Goal: Information Seeking & Learning: Learn about a topic

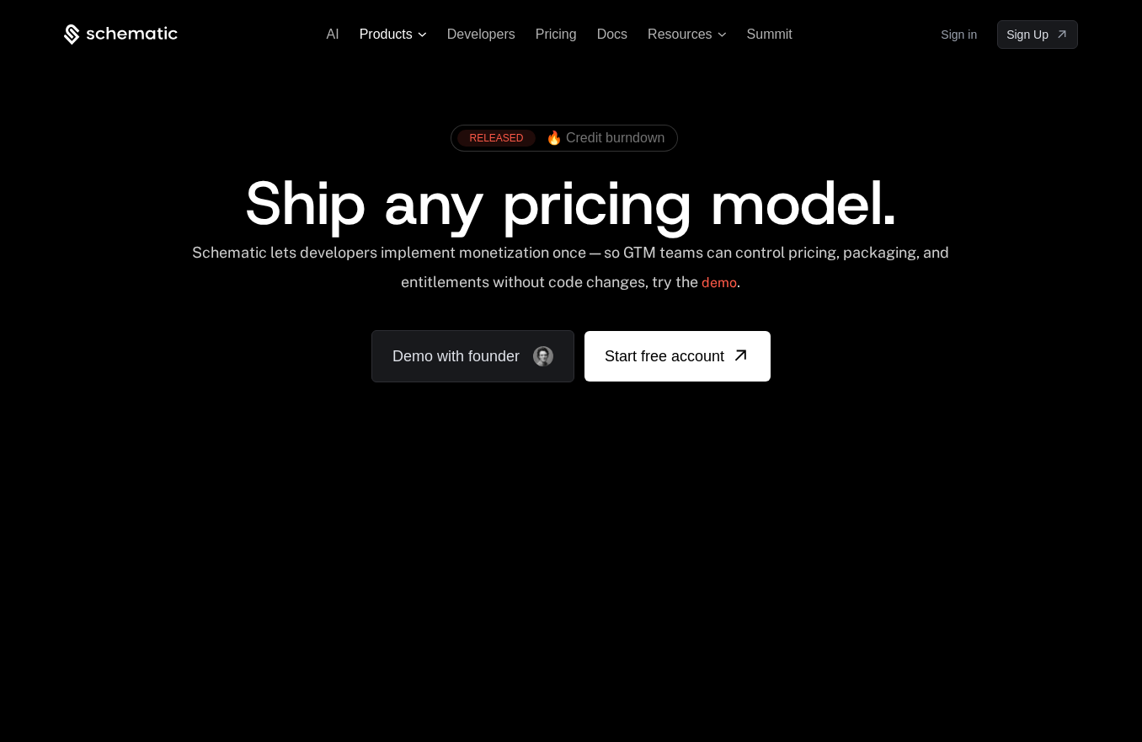
click at [377, 36] on span "Products" at bounding box center [386, 34] width 53 height 15
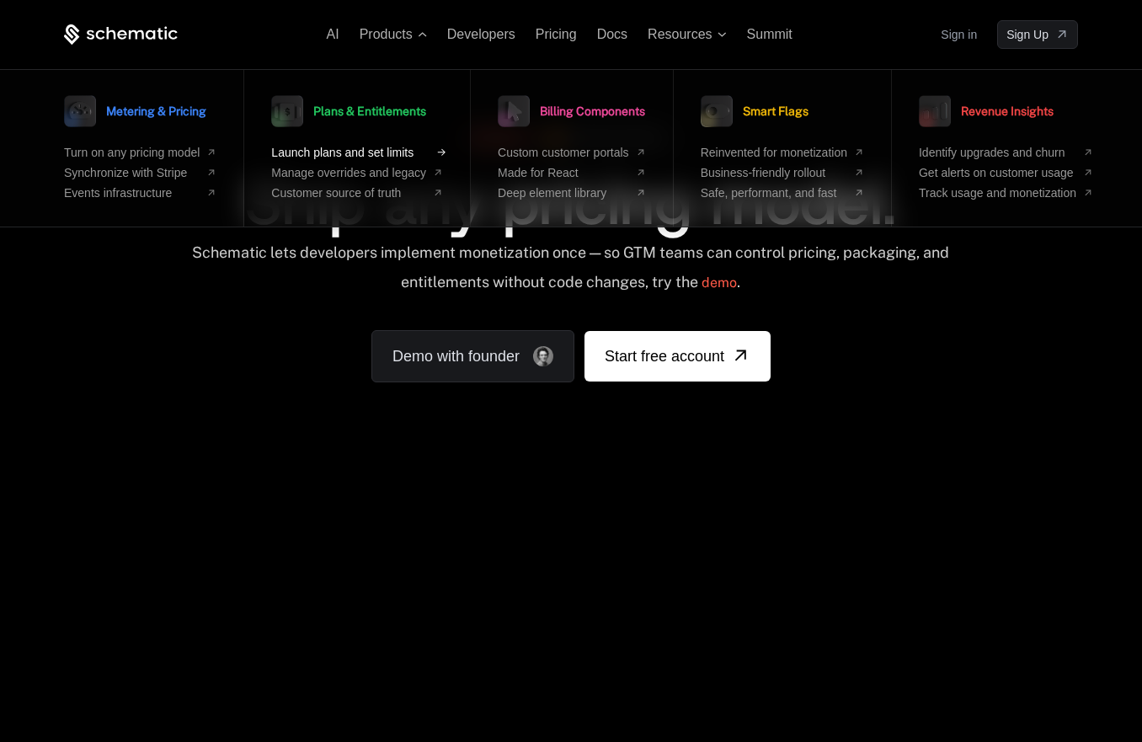
click at [382, 148] on span "Launch plans and set limits" at bounding box center [348, 152] width 155 height 13
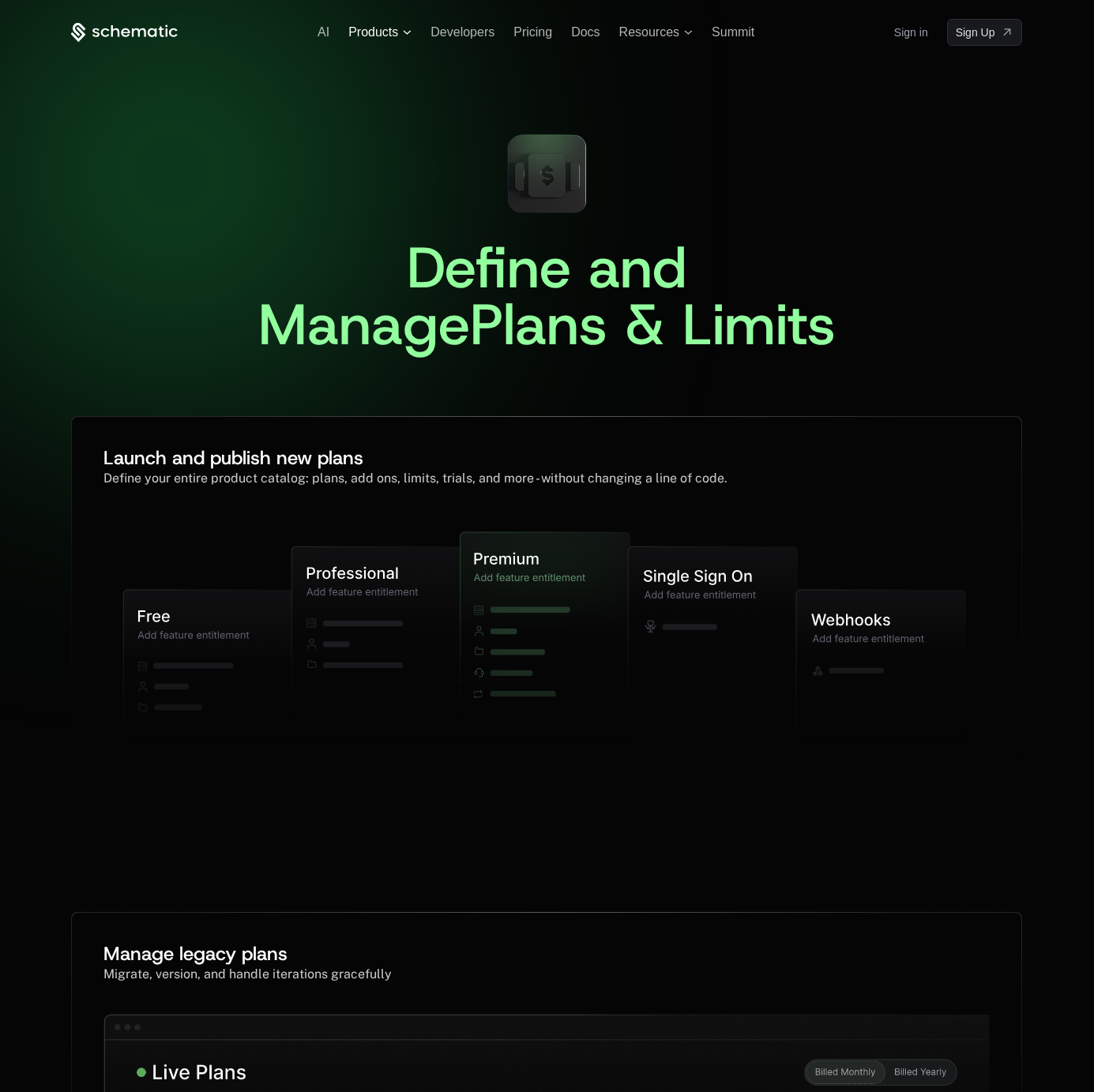
click at [372, 35] on span "Products" at bounding box center [372, 32] width 50 height 14
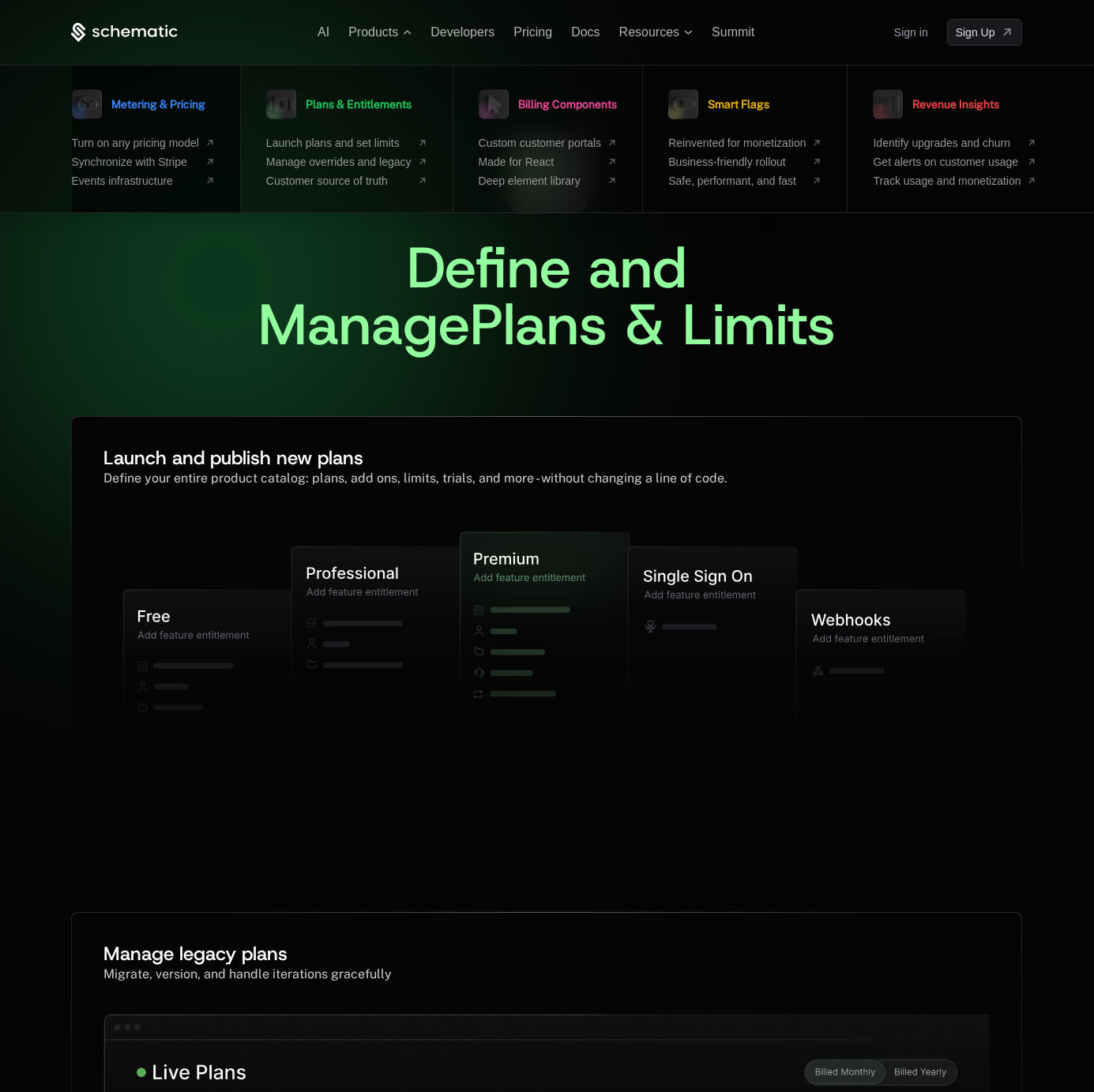
click at [142, 104] on span "Metering & Pricing" at bounding box center [158, 104] width 94 height 11
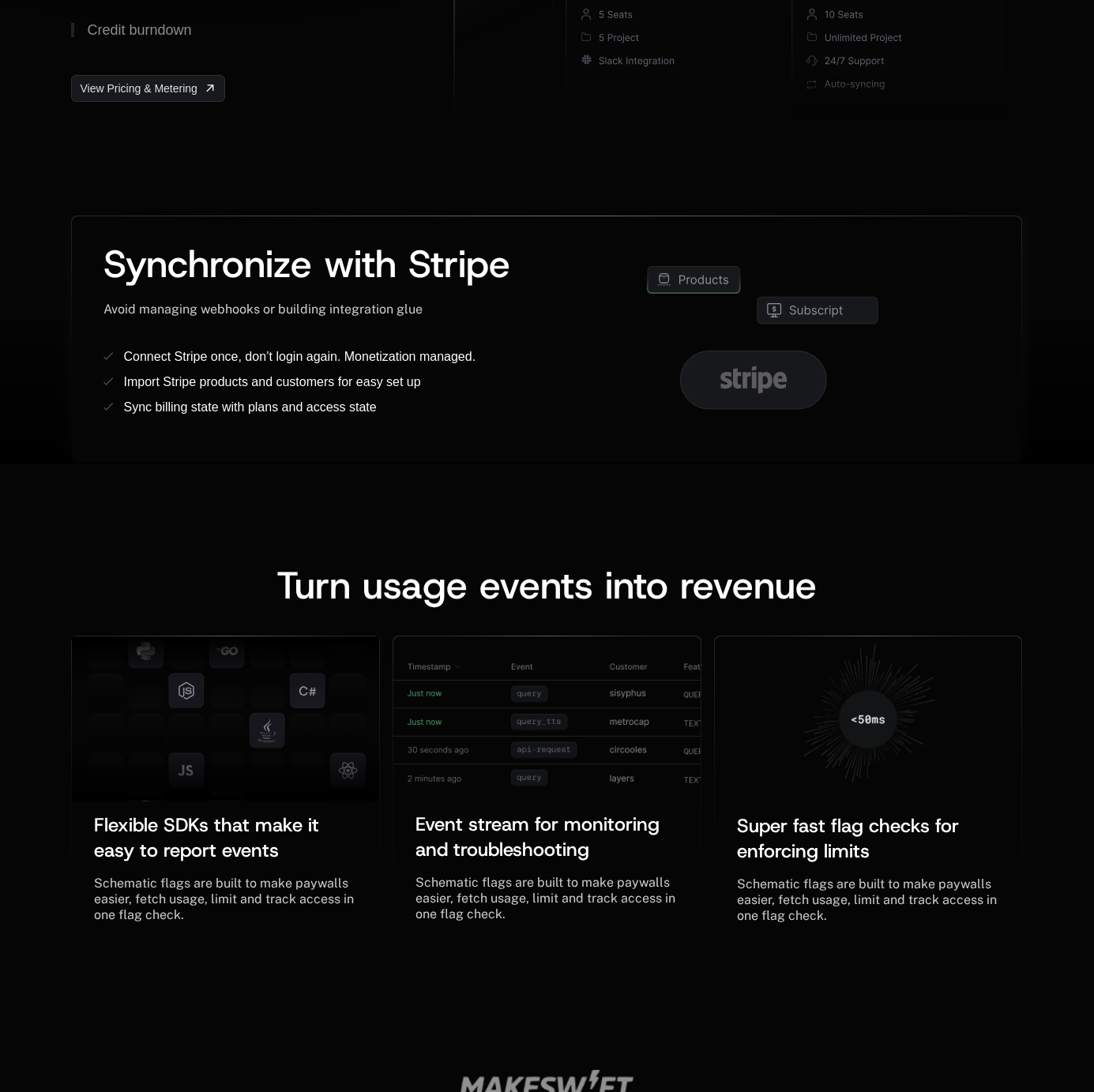
scroll to position [867, 0]
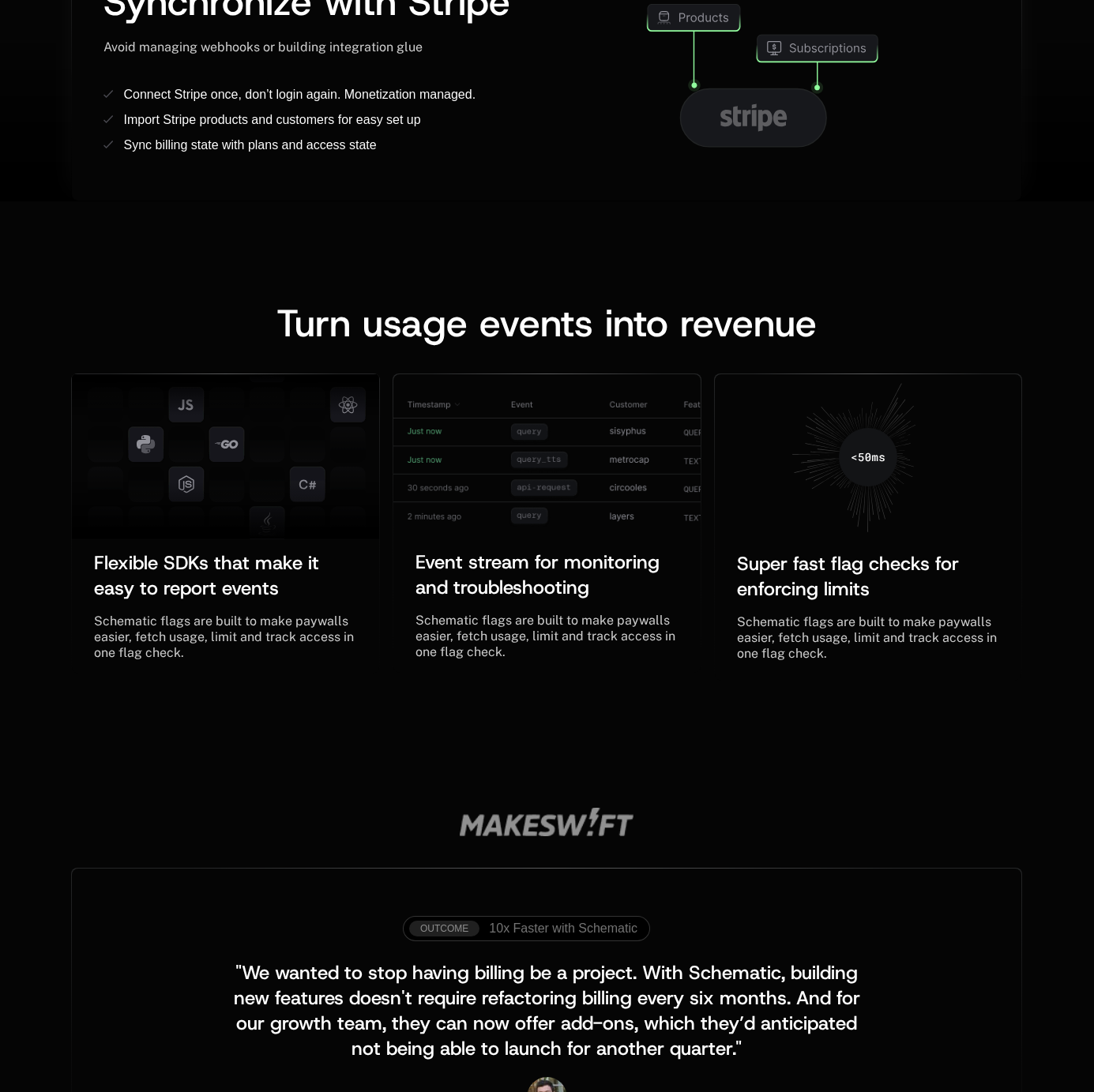
click at [341, 199] on div "Synchronize with Stripe Avoid managing webhooks or building integration glue Co…" at bounding box center [547, 77] width 949 height 247
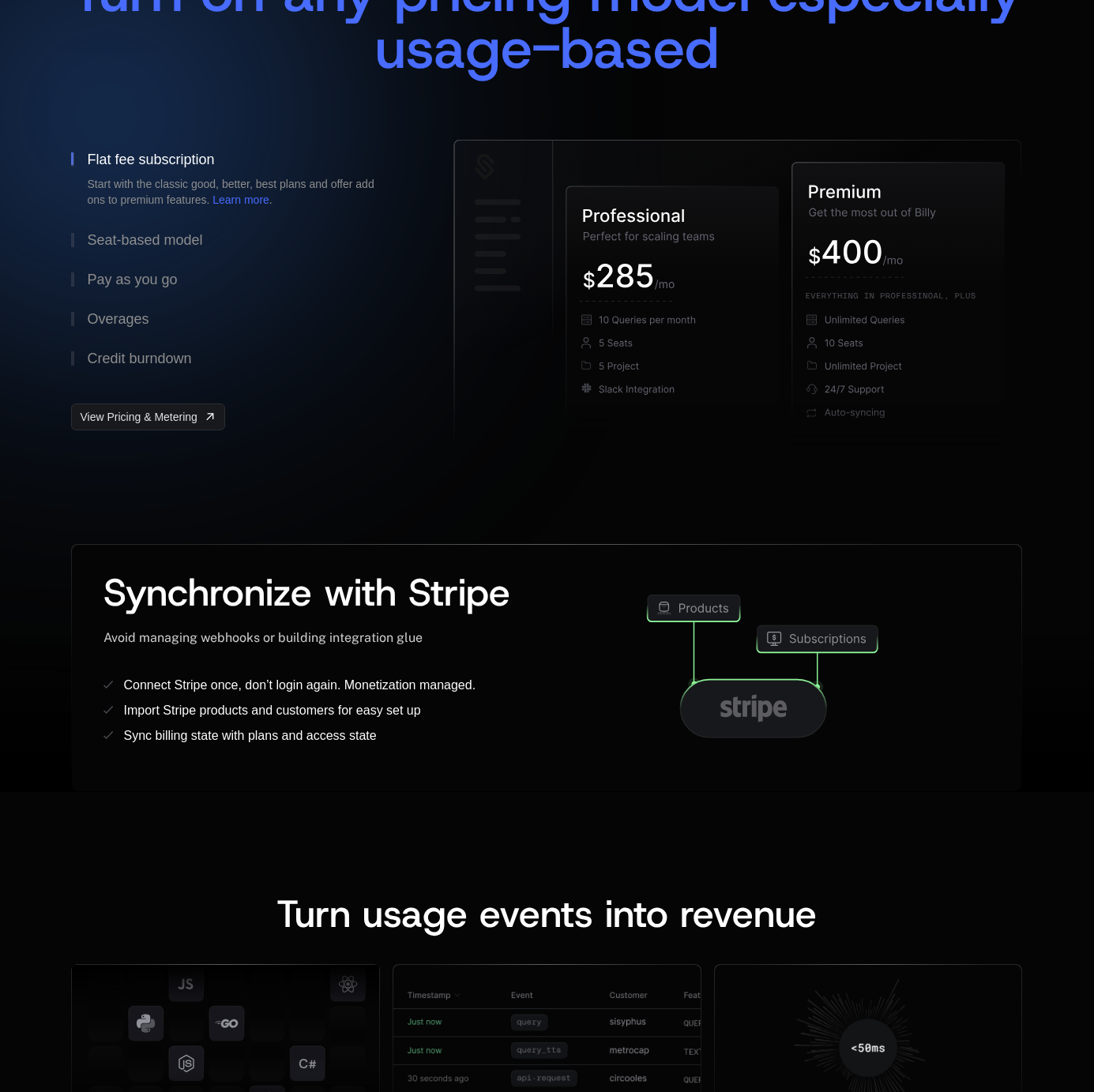
scroll to position [0, 0]
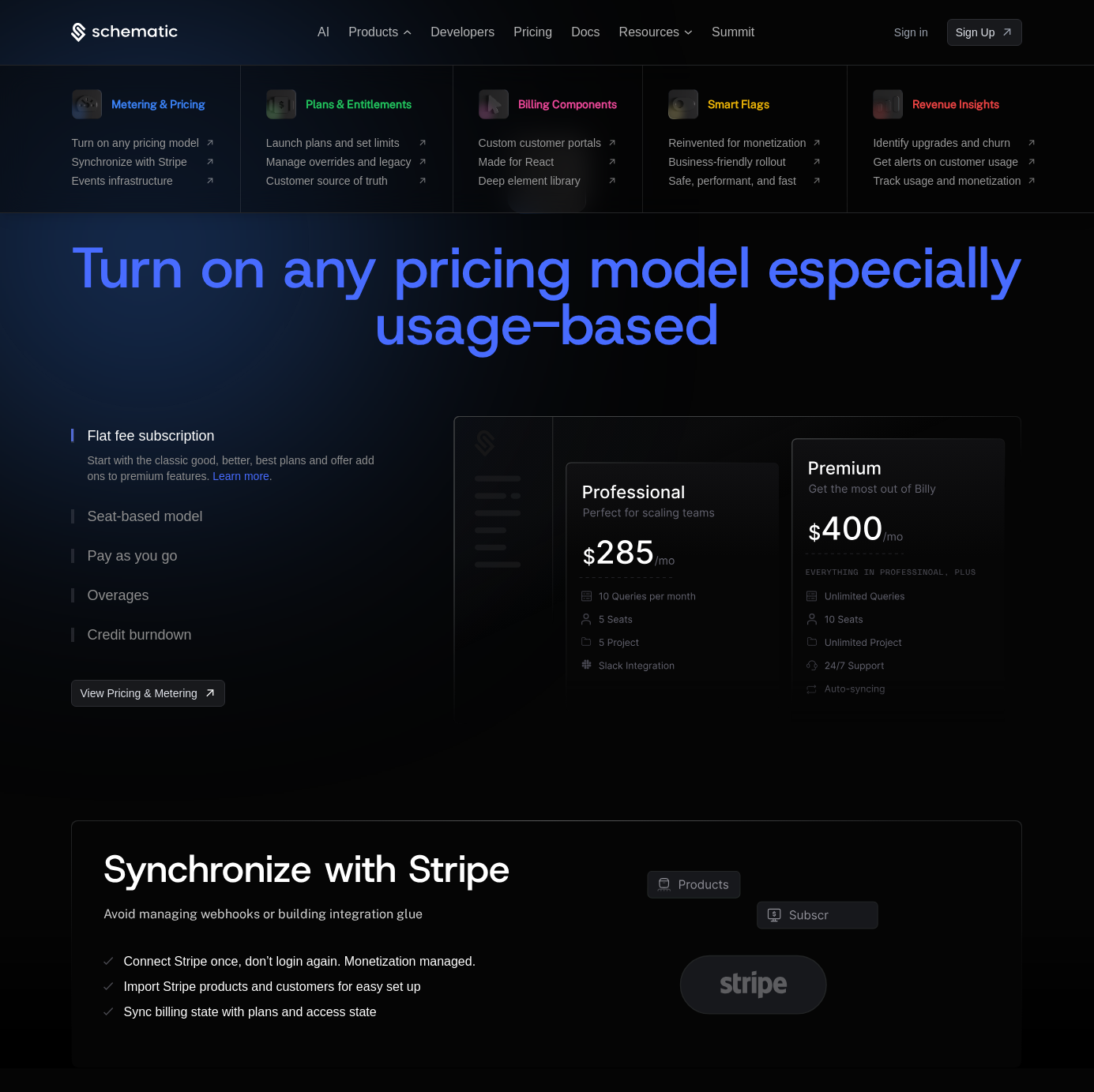
click at [132, 328] on div "Turn on any pricing model especially usage-based" at bounding box center [547, 295] width 951 height 113
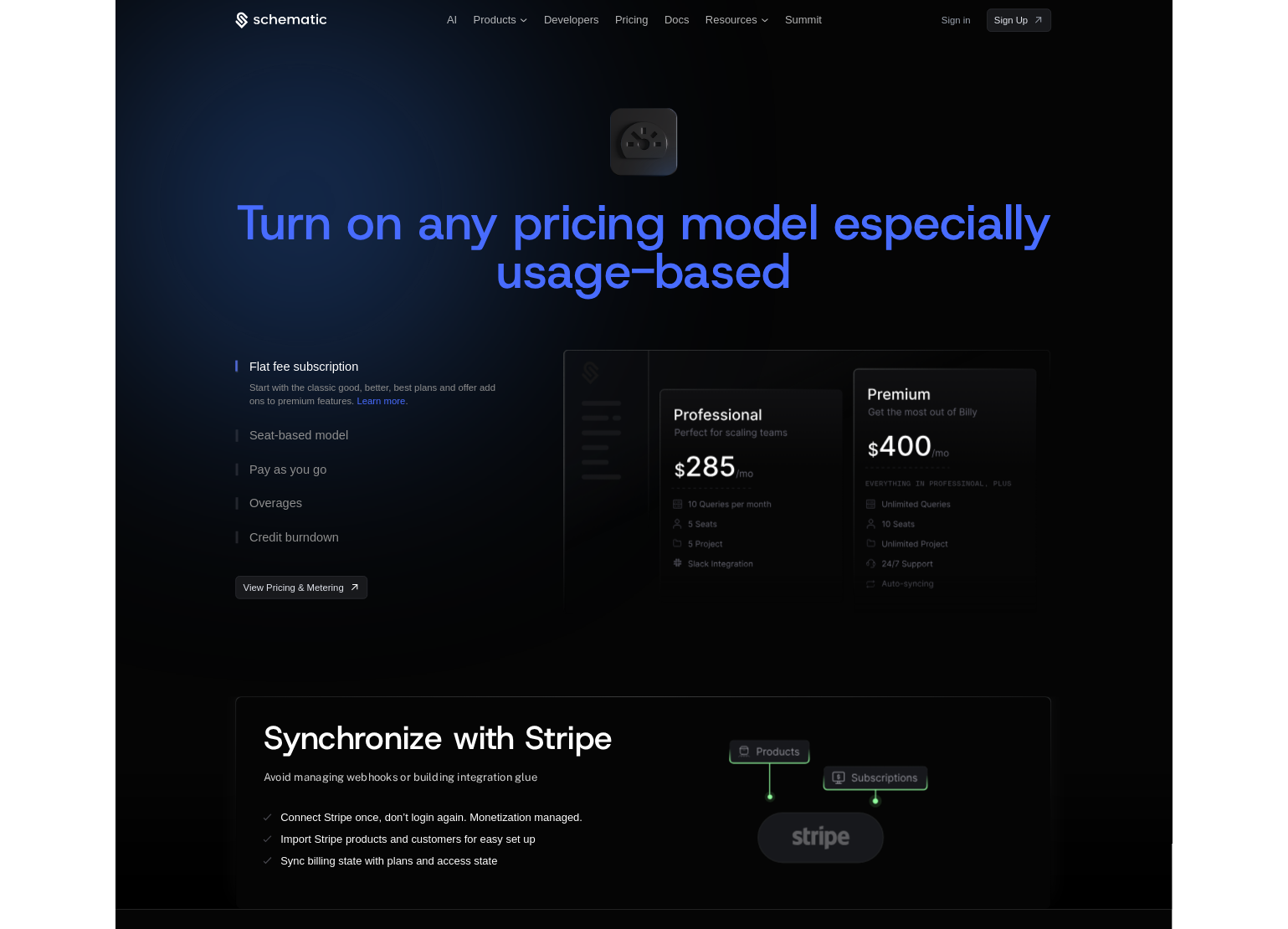
scroll to position [197, 0]
